Goal: Information Seeking & Learning: Learn about a topic

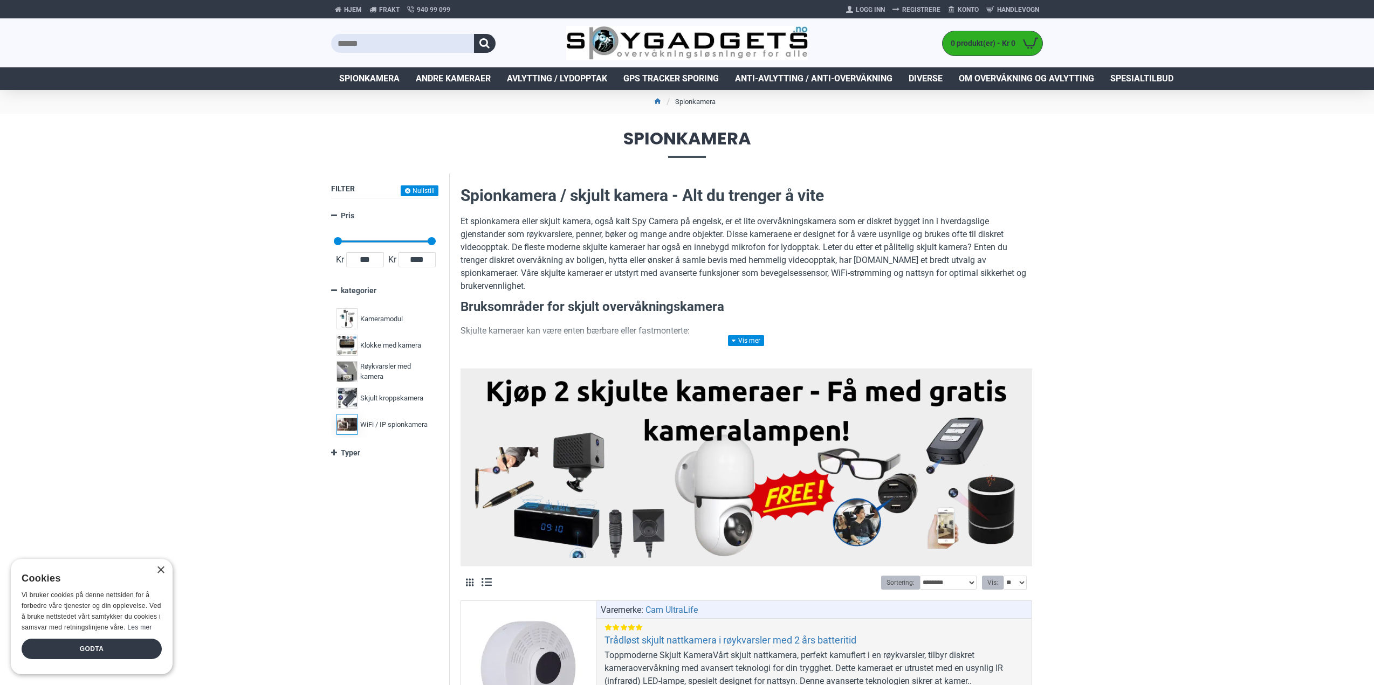
click at [379, 424] on span "WiFi / IP spionkamera" at bounding box center [393, 425] width 67 height 11
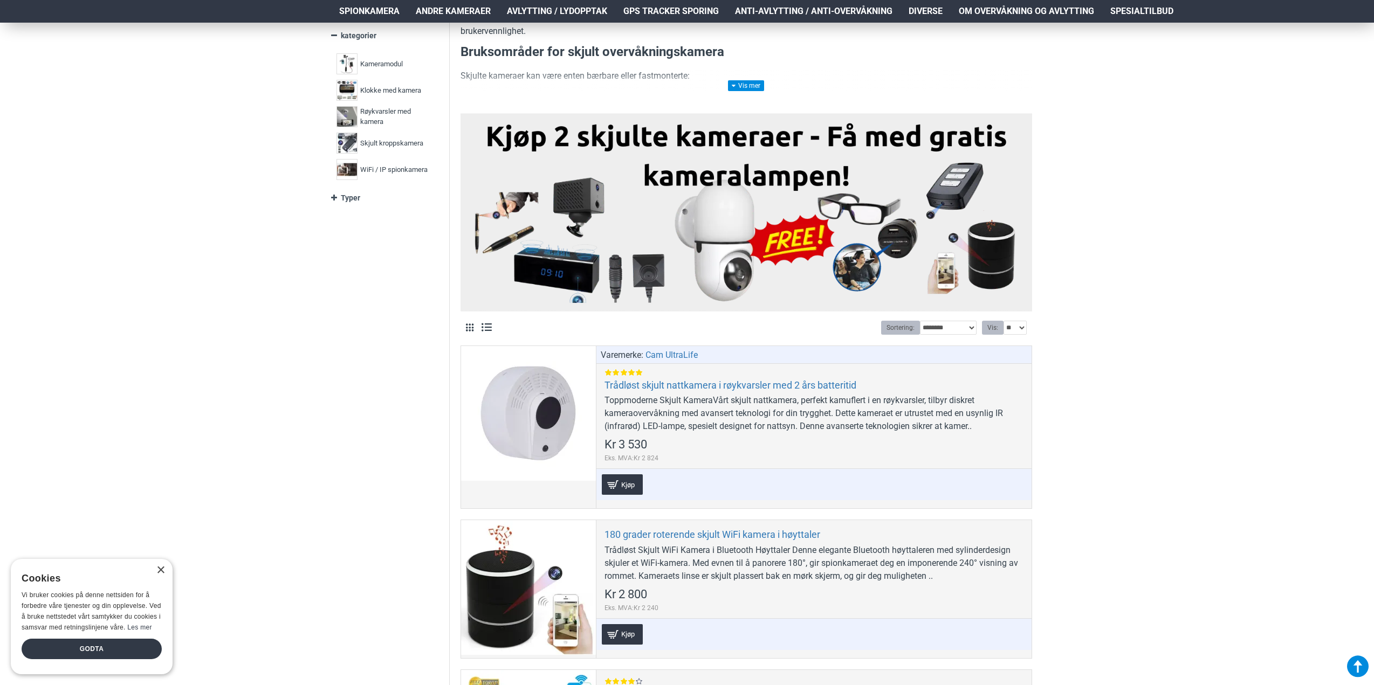
scroll to position [162, 0]
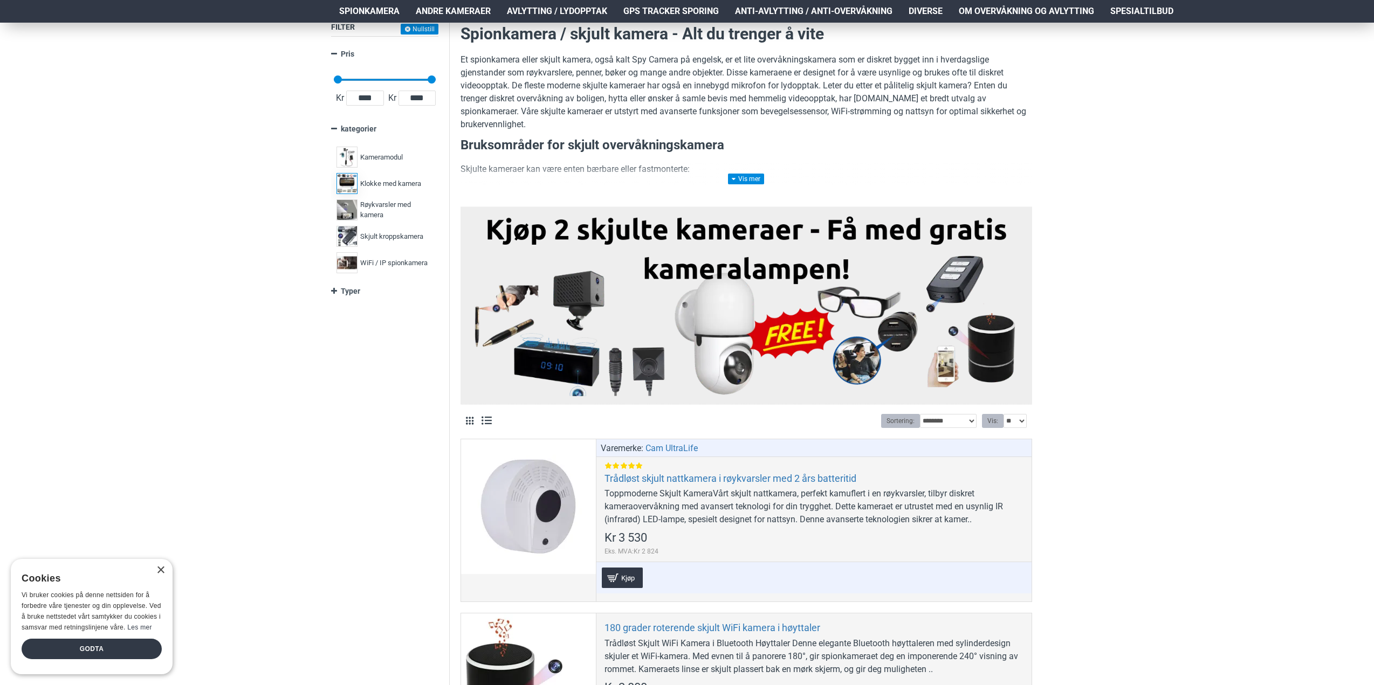
click at [384, 186] on span "Klokke med kamera" at bounding box center [390, 184] width 61 height 11
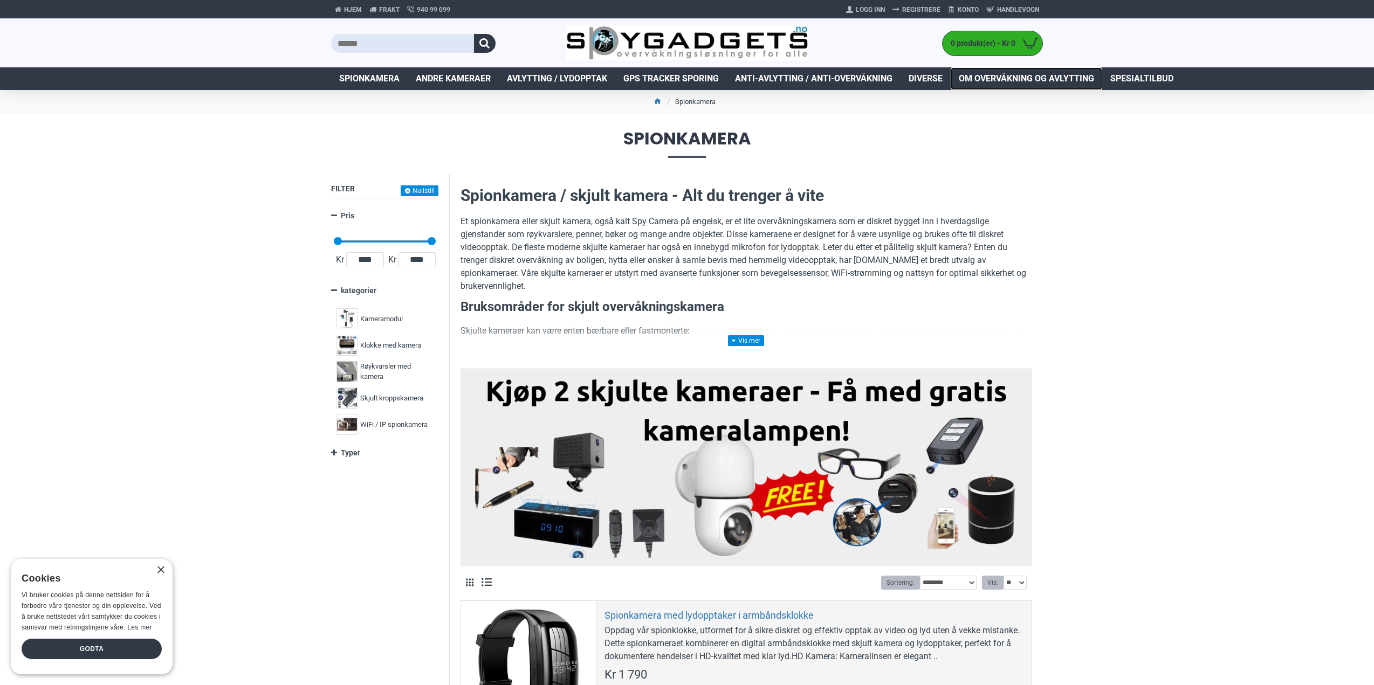
click at [1012, 77] on span "Om overvåkning og avlytting" at bounding box center [1026, 78] width 135 height 13
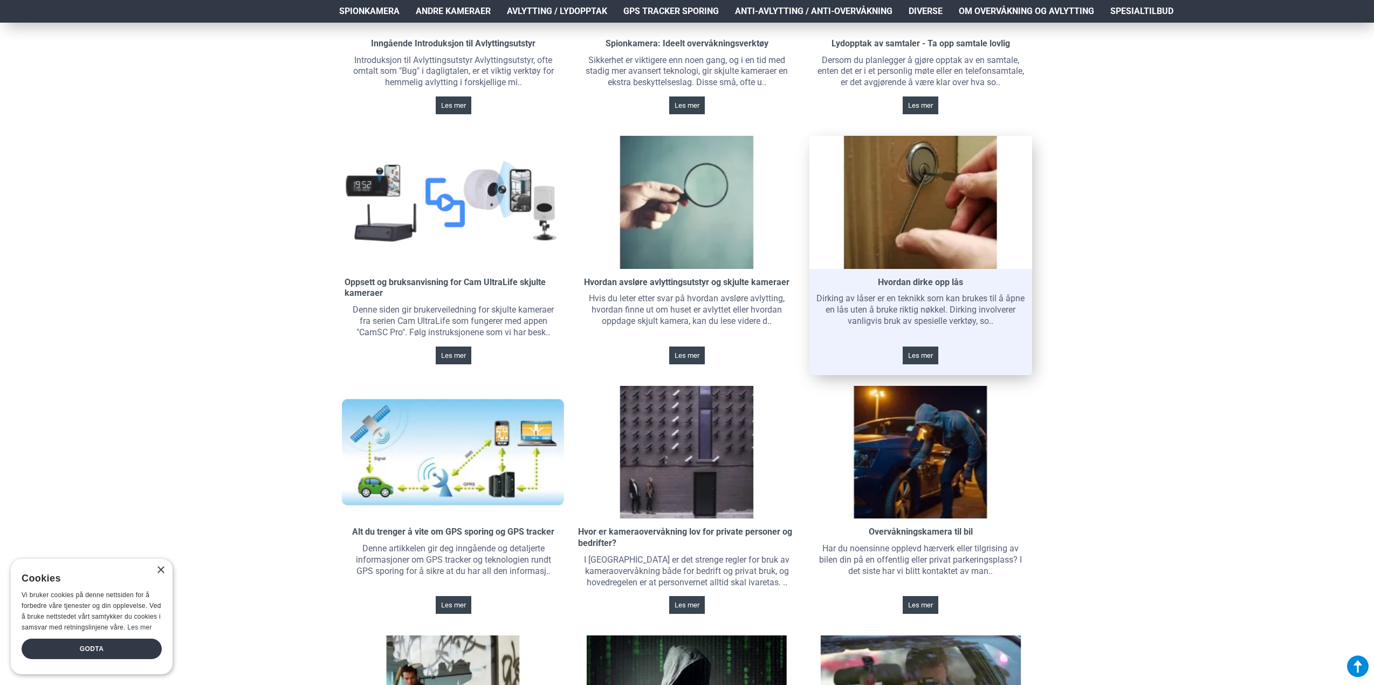
scroll to position [270, 0]
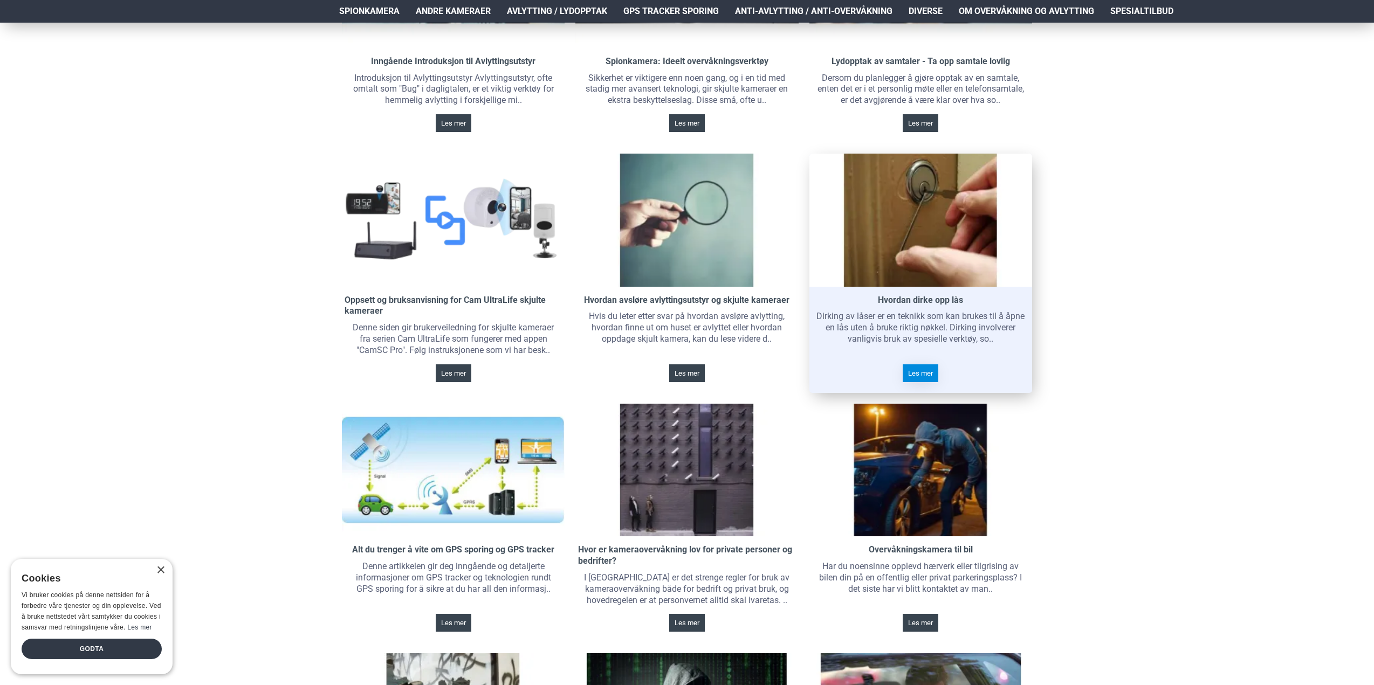
click at [915, 374] on span "Les mer" at bounding box center [920, 373] width 25 height 7
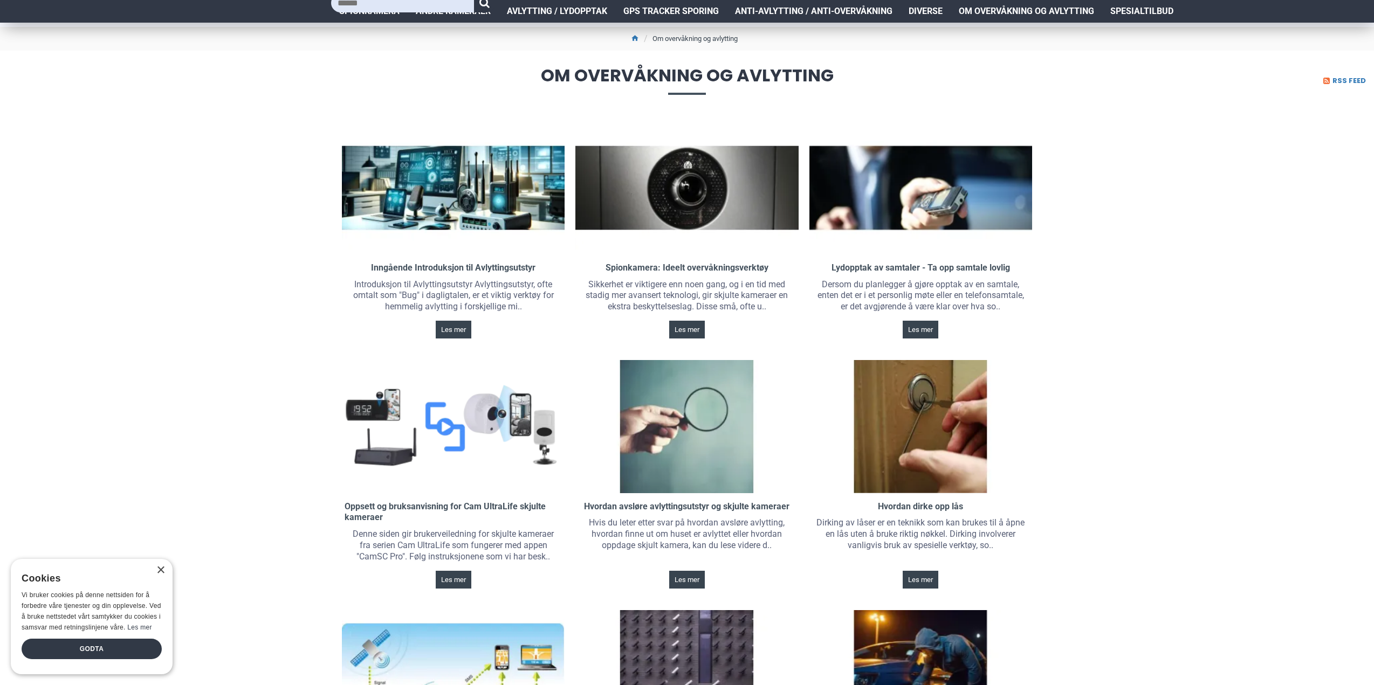
scroll to position [0, 0]
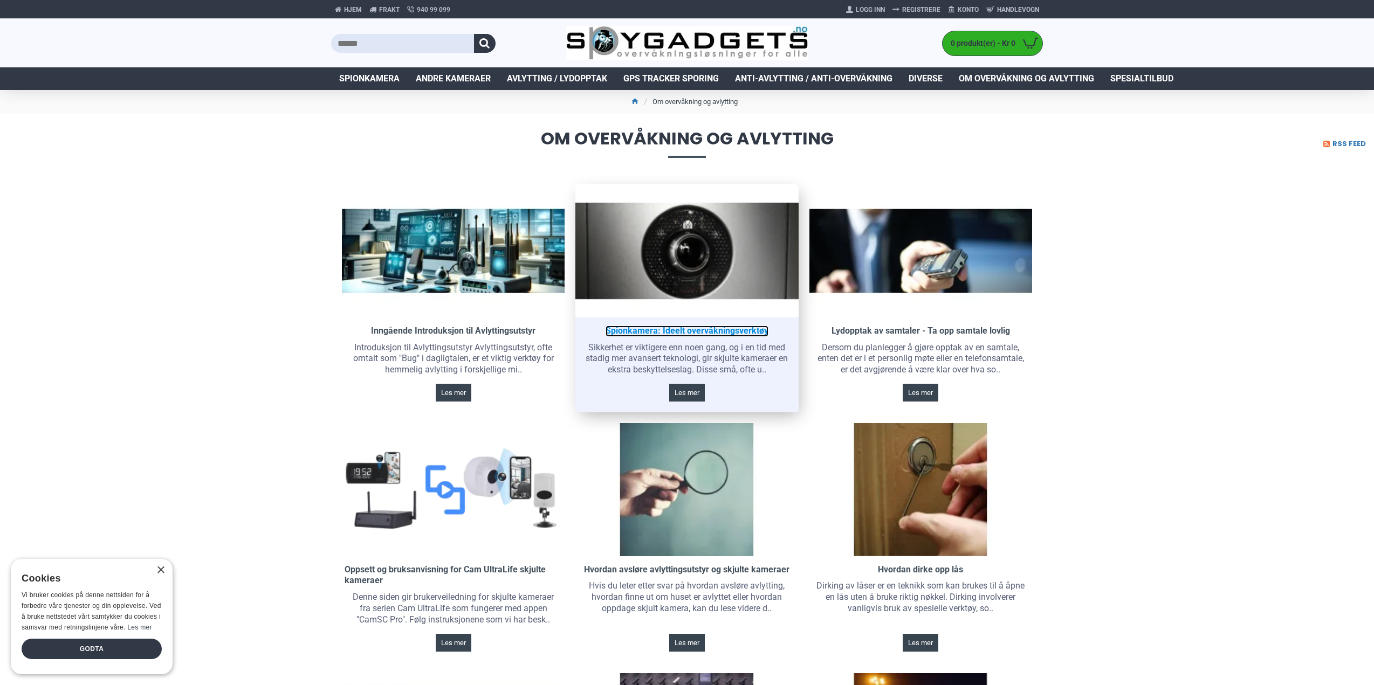
click at [725, 330] on link "Spionkamera: Ideelt overvåkningsverktøy" at bounding box center [687, 331] width 163 height 11
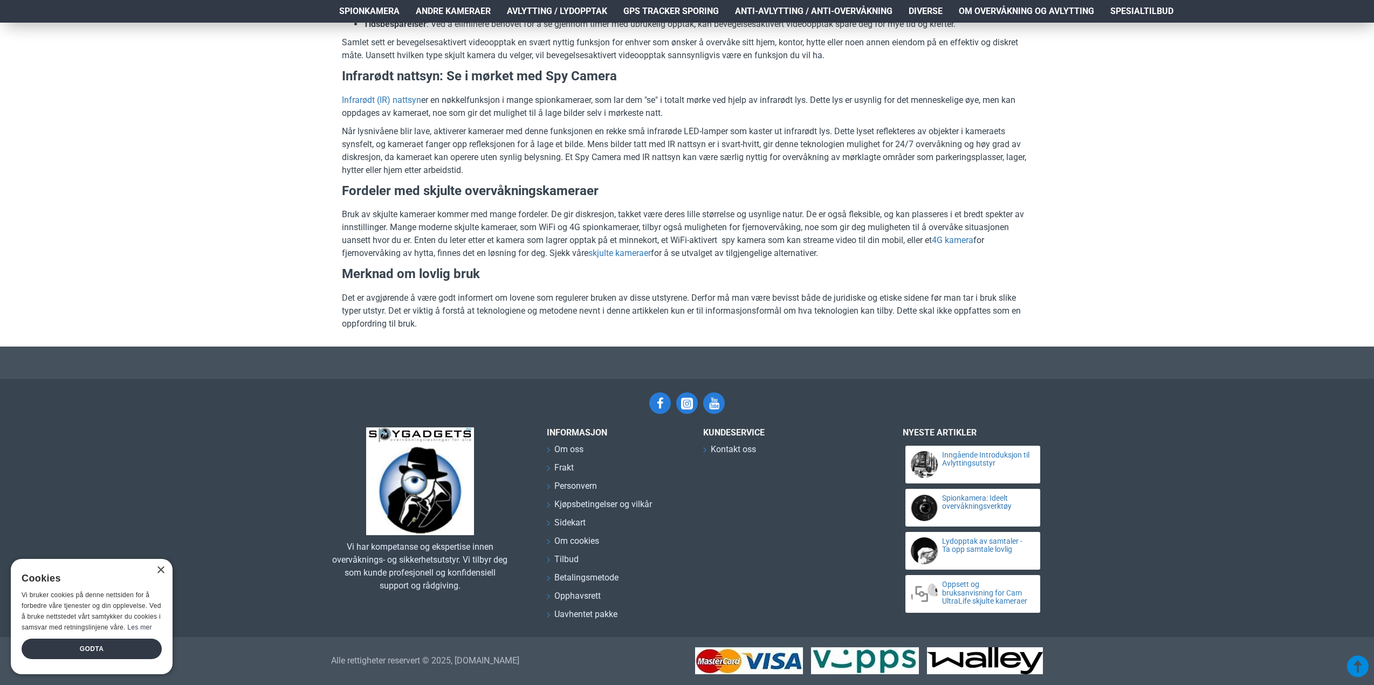
scroll to position [1525, 0]
click at [621, 254] on link "skjulte kameraer" at bounding box center [619, 253] width 63 height 13
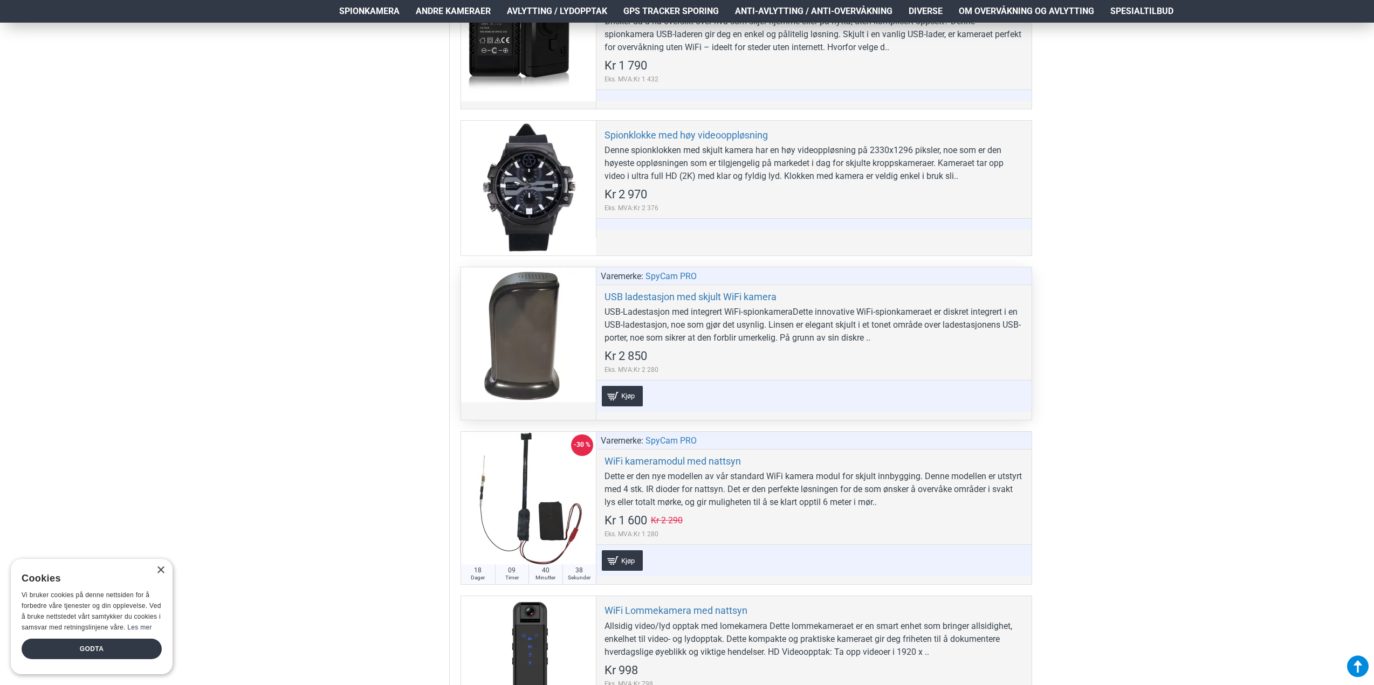
scroll to position [4422, 0]
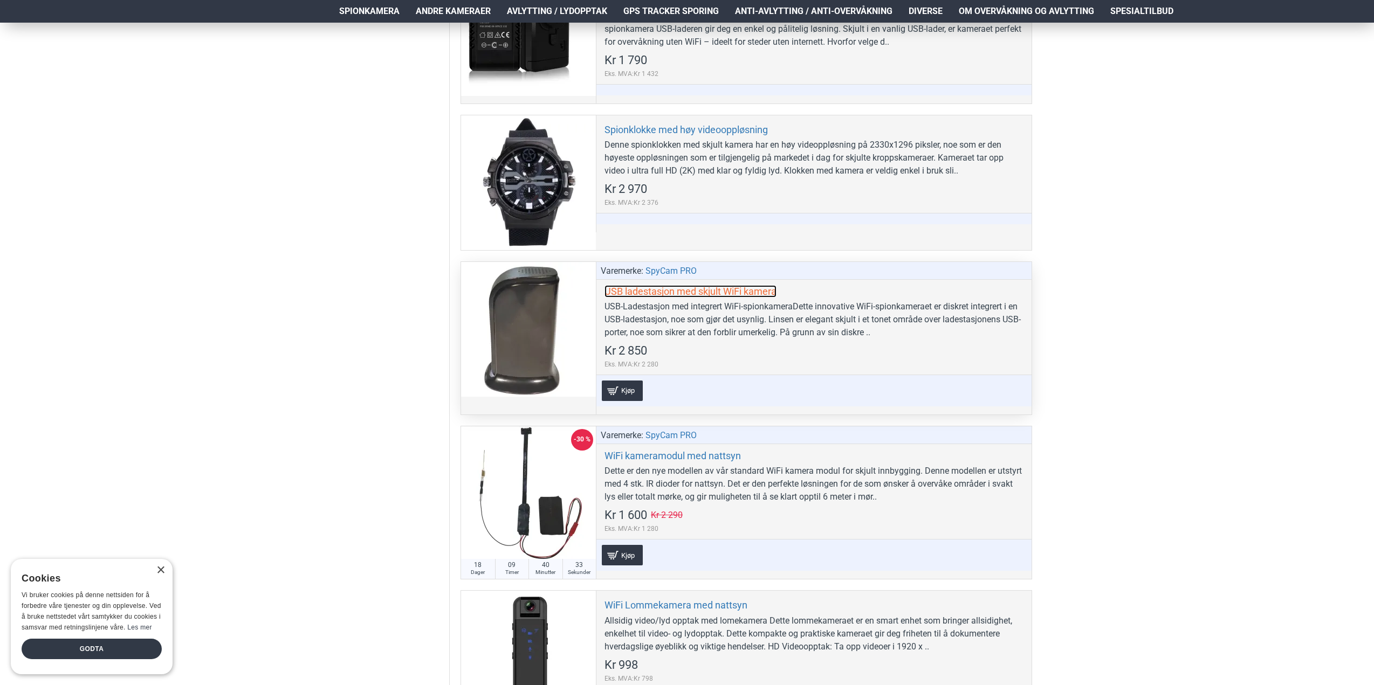
click at [699, 293] on link "USB ladestasjon med skjult WiFi kamera" at bounding box center [691, 291] width 172 height 12
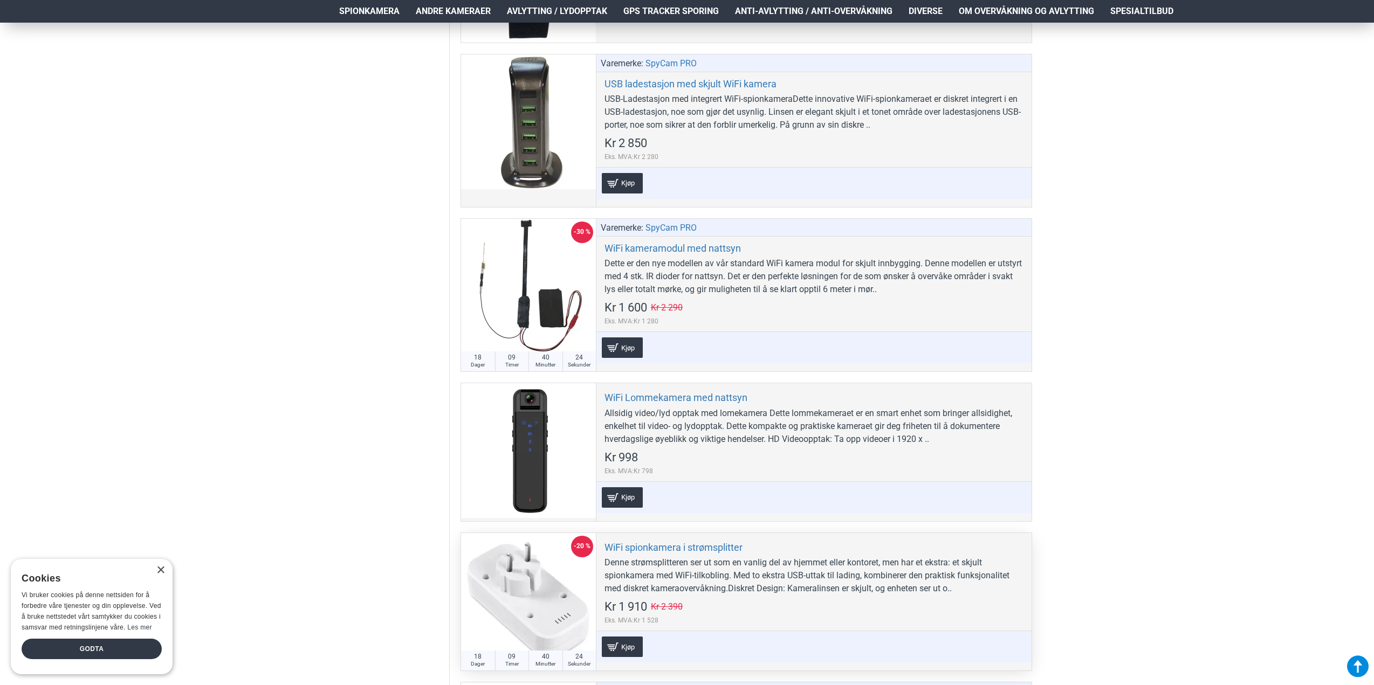
scroll to position [4638, 0]
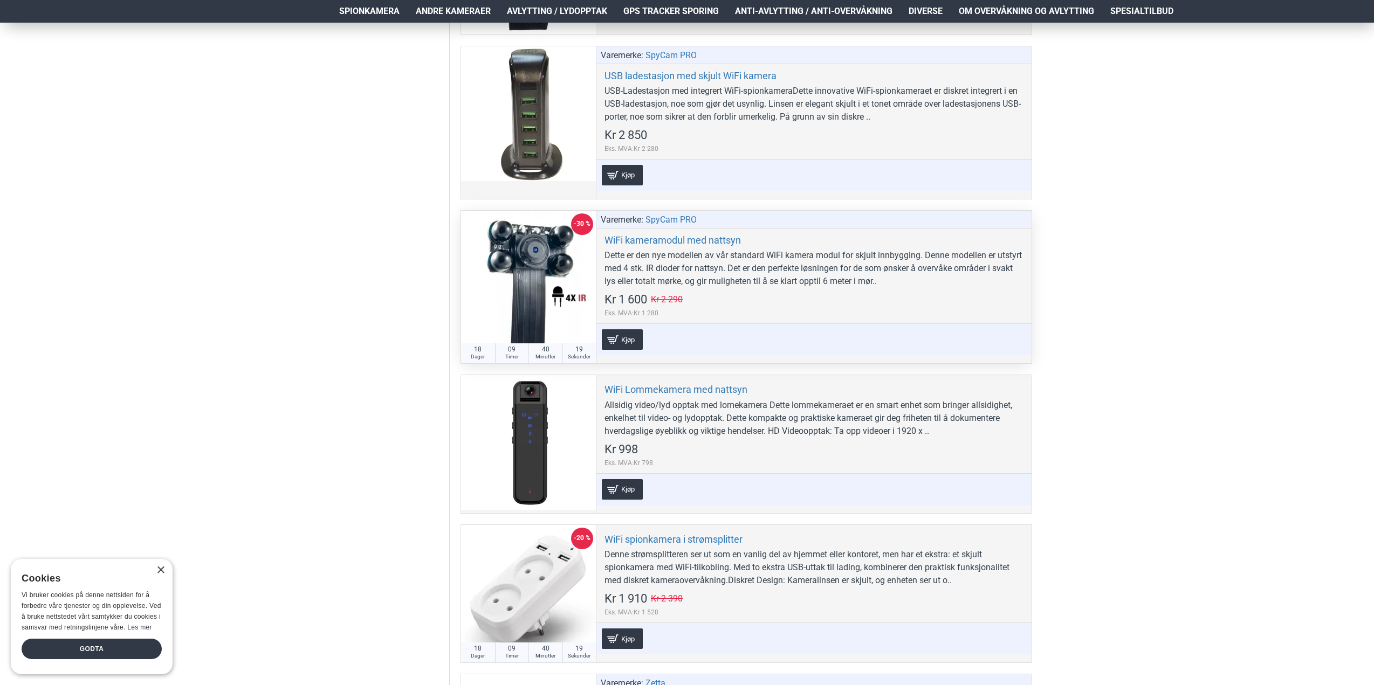
click at [676, 267] on div "Dette er den nye modellen av vår standard WiFi kamera modul for skjult innbyggi…" at bounding box center [814, 268] width 419 height 39
click at [657, 241] on link "WiFi kameramodul med nattsyn" at bounding box center [673, 240] width 136 height 12
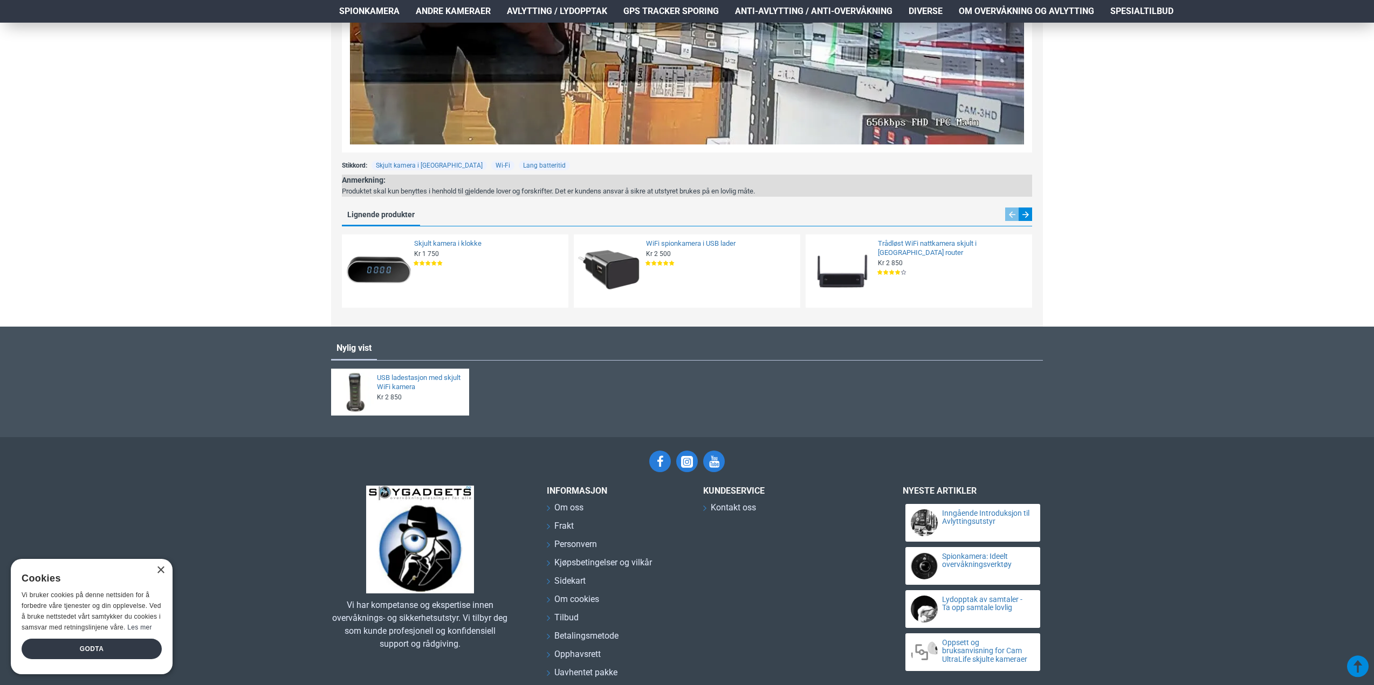
scroll to position [1186, 0]
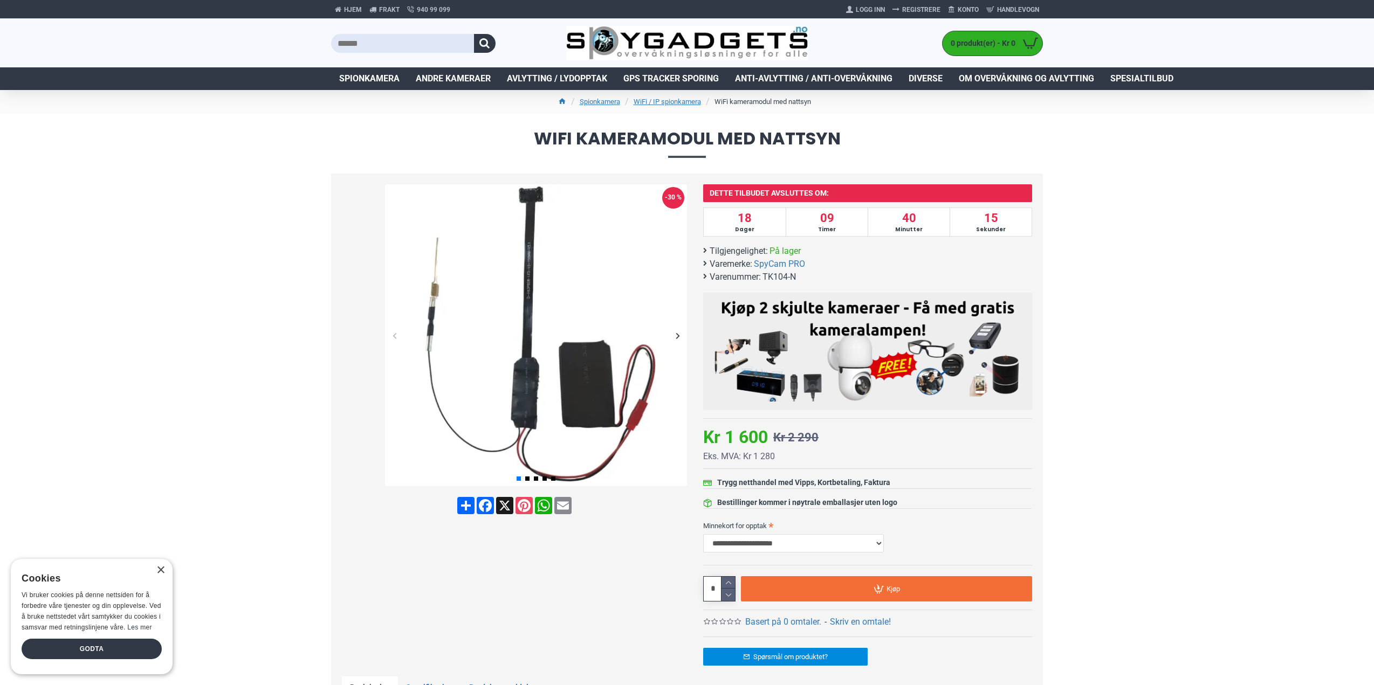
drag, startPoint x: 531, startPoint y: 469, endPoint x: 526, endPoint y: 499, distance: 31.1
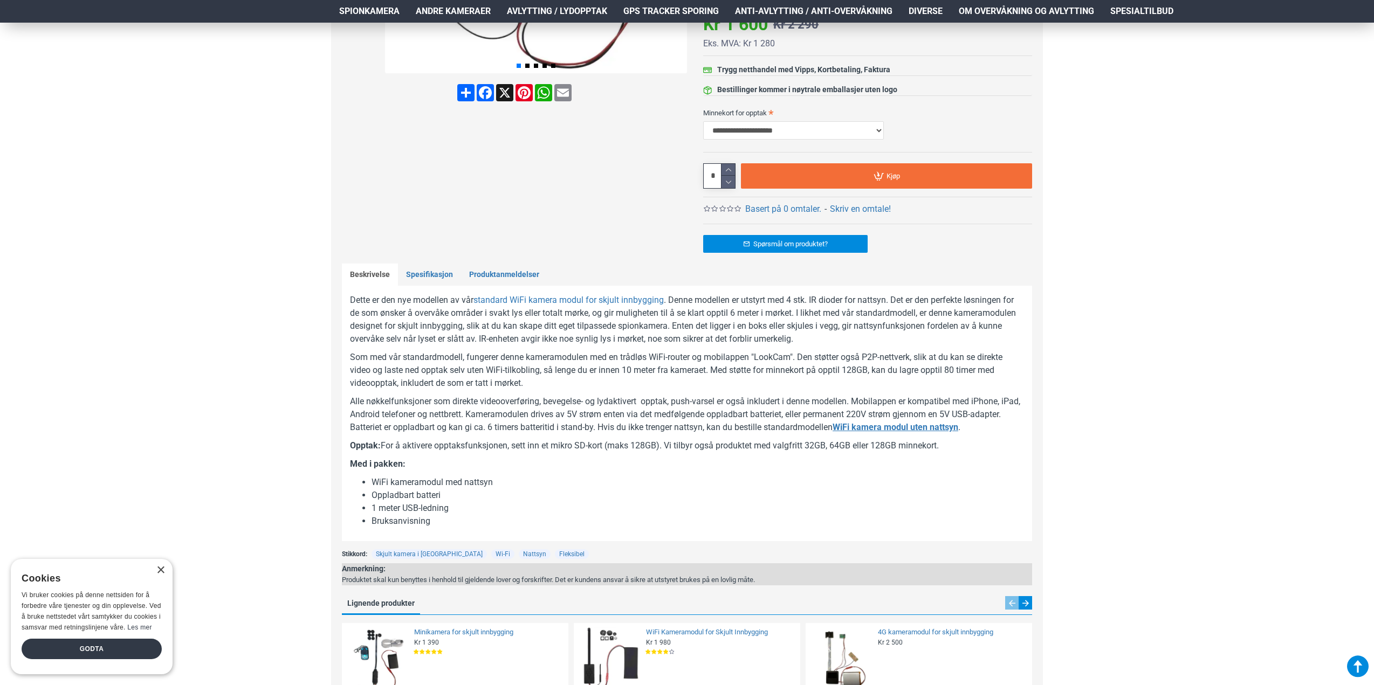
scroll to position [431, 0]
